Goal: Task Accomplishment & Management: Manage account settings

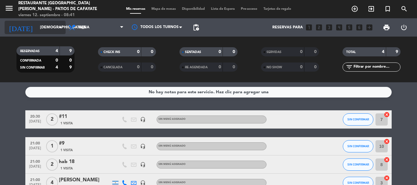
click at [53, 29] on input "[DEMOGRAPHIC_DATA][DATE]" at bounding box center [63, 27] width 52 height 10
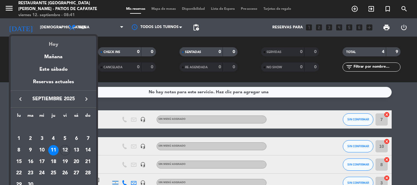
click at [56, 42] on div "Hoy" at bounding box center [54, 42] width 86 height 13
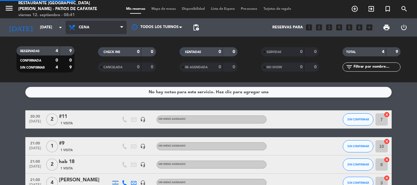
click at [98, 22] on span "Cena" at bounding box center [96, 27] width 61 height 13
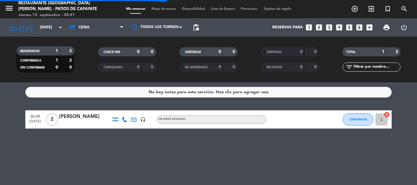
click at [93, 51] on filter-checkbox "CHECK INS 0 0" at bounding box center [127, 51] width 82 height 9
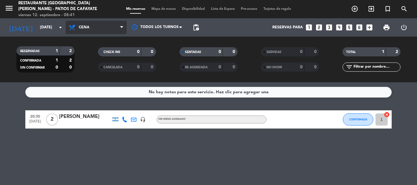
click at [90, 28] on span "Cena" at bounding box center [96, 27] width 61 height 13
click at [86, 57] on div "menu Restaurante [GEOGRAPHIC_DATA][PERSON_NAME] - Patios de Cafayate [DATE] 12.…" at bounding box center [208, 41] width 417 height 82
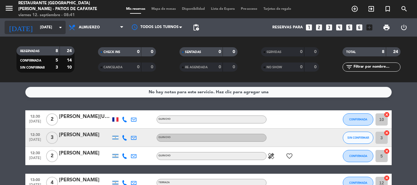
click at [49, 29] on input "[DATE]" at bounding box center [63, 27] width 52 height 10
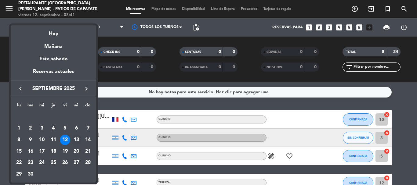
click at [77, 142] on div "13" at bounding box center [76, 140] width 10 height 10
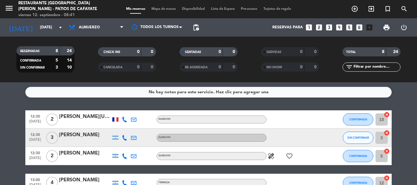
type input "[DATE]"
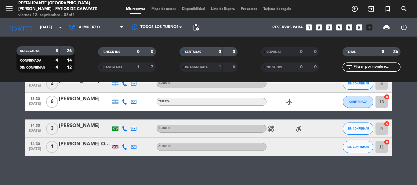
scroll to position [119, 0]
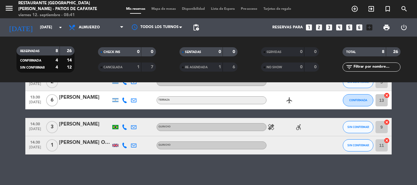
click at [87, 143] on div "[PERSON_NAME] O'[PERSON_NAME]" at bounding box center [85, 143] width 52 height 8
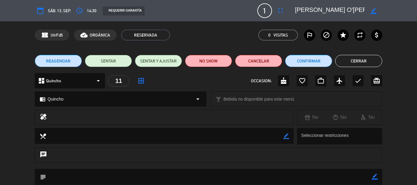
click at [372, 11] on icon "border_color" at bounding box center [374, 11] width 6 height 6
click at [295, 12] on textarea at bounding box center [330, 10] width 70 height 11
type textarea "#[PERSON_NAME] O'[PERSON_NAME]"
click at [371, 8] on icon at bounding box center [374, 11] width 6 height 6
click at [312, 64] on button "Confirmar" at bounding box center [308, 61] width 47 height 12
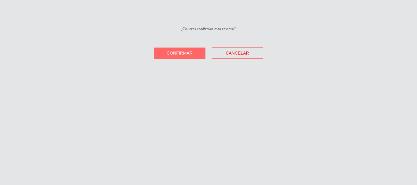
click at [185, 57] on button "Confirmar" at bounding box center [179, 53] width 51 height 11
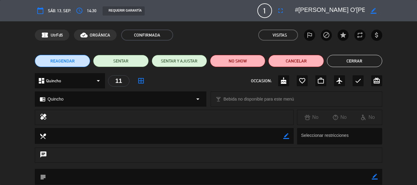
click at [340, 60] on button "Cerrar" at bounding box center [354, 61] width 55 height 12
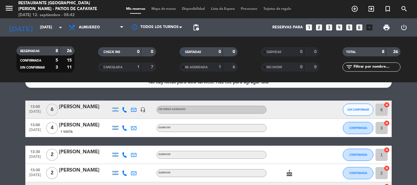
scroll to position [0, 0]
